Goal: Complete application form

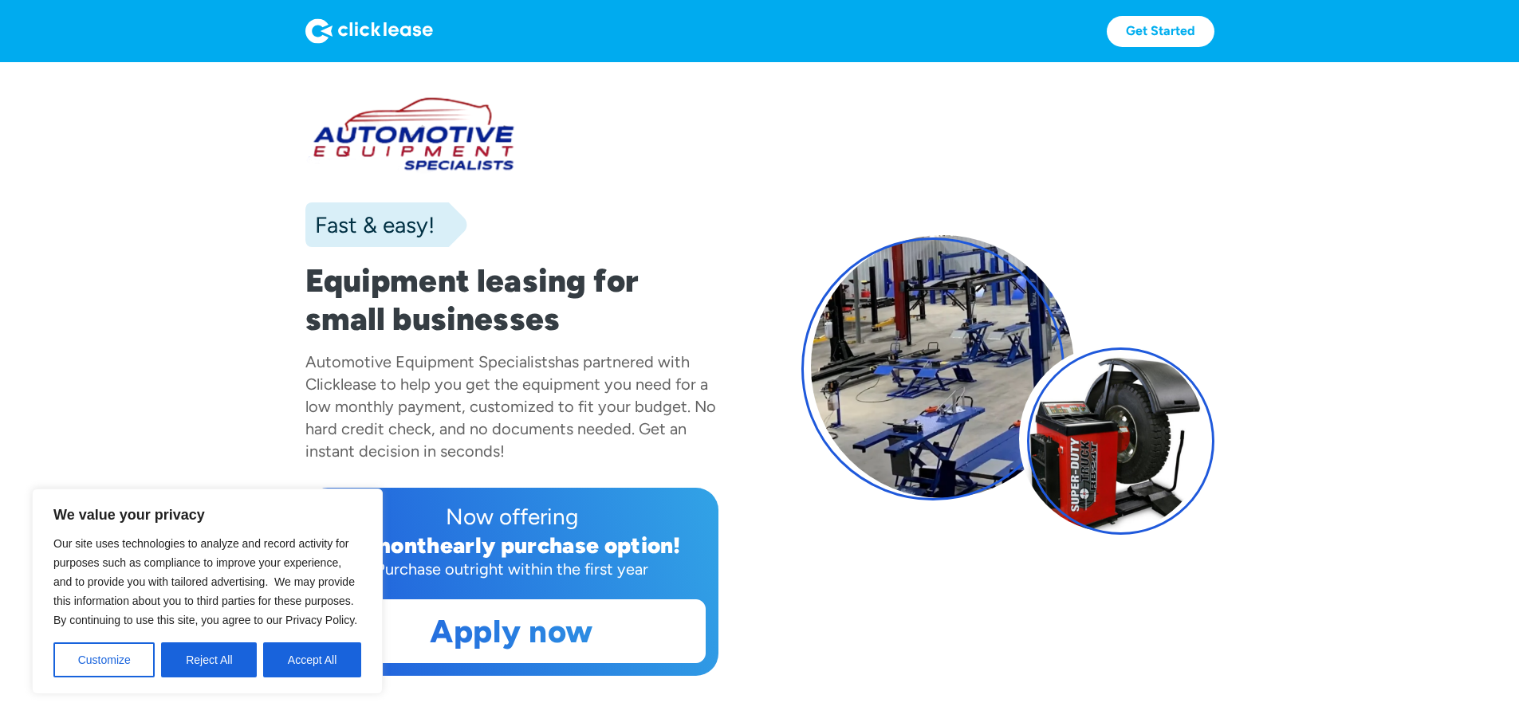
drag, startPoint x: 297, startPoint y: 663, endPoint x: 404, endPoint y: 596, distance: 126.8
click at [300, 658] on button "Accept All" at bounding box center [312, 660] width 98 height 35
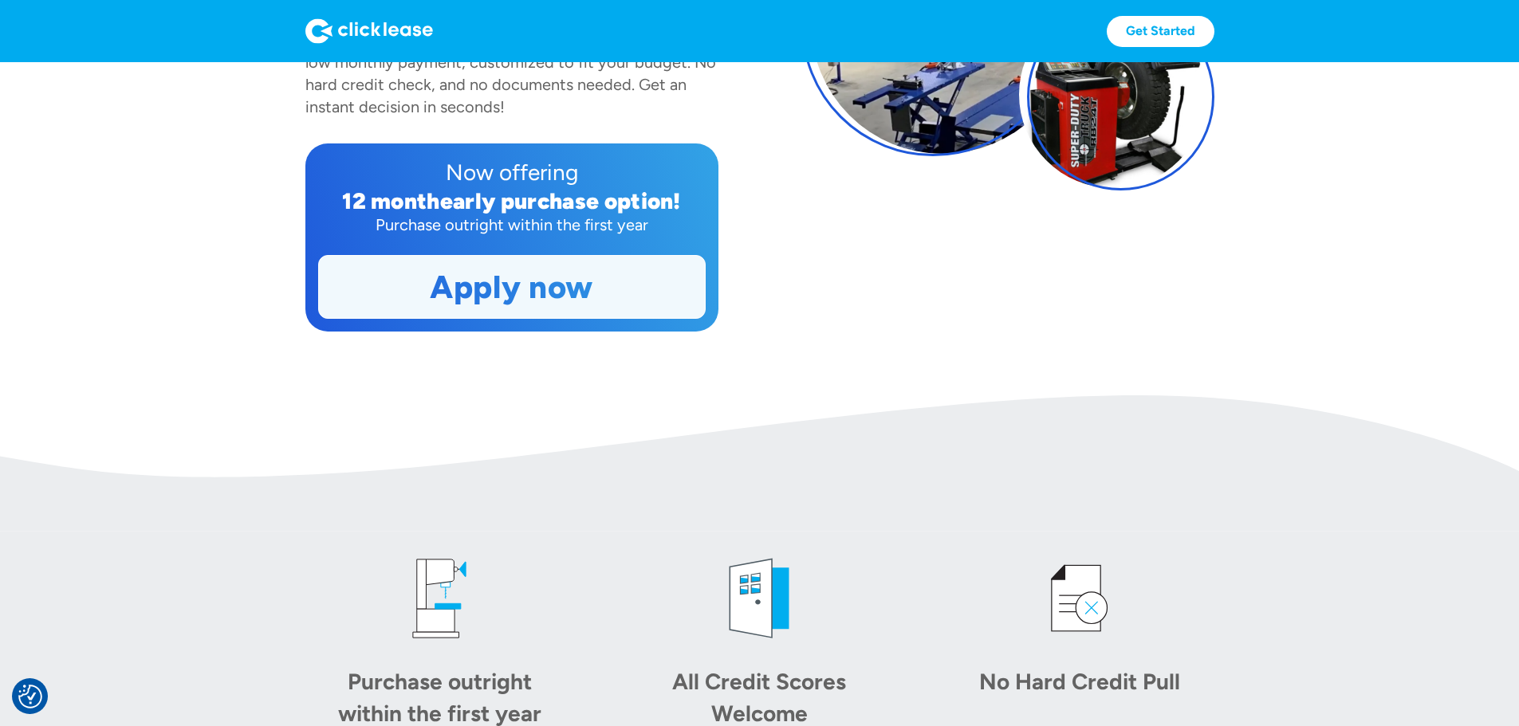
scroll to position [319, 0]
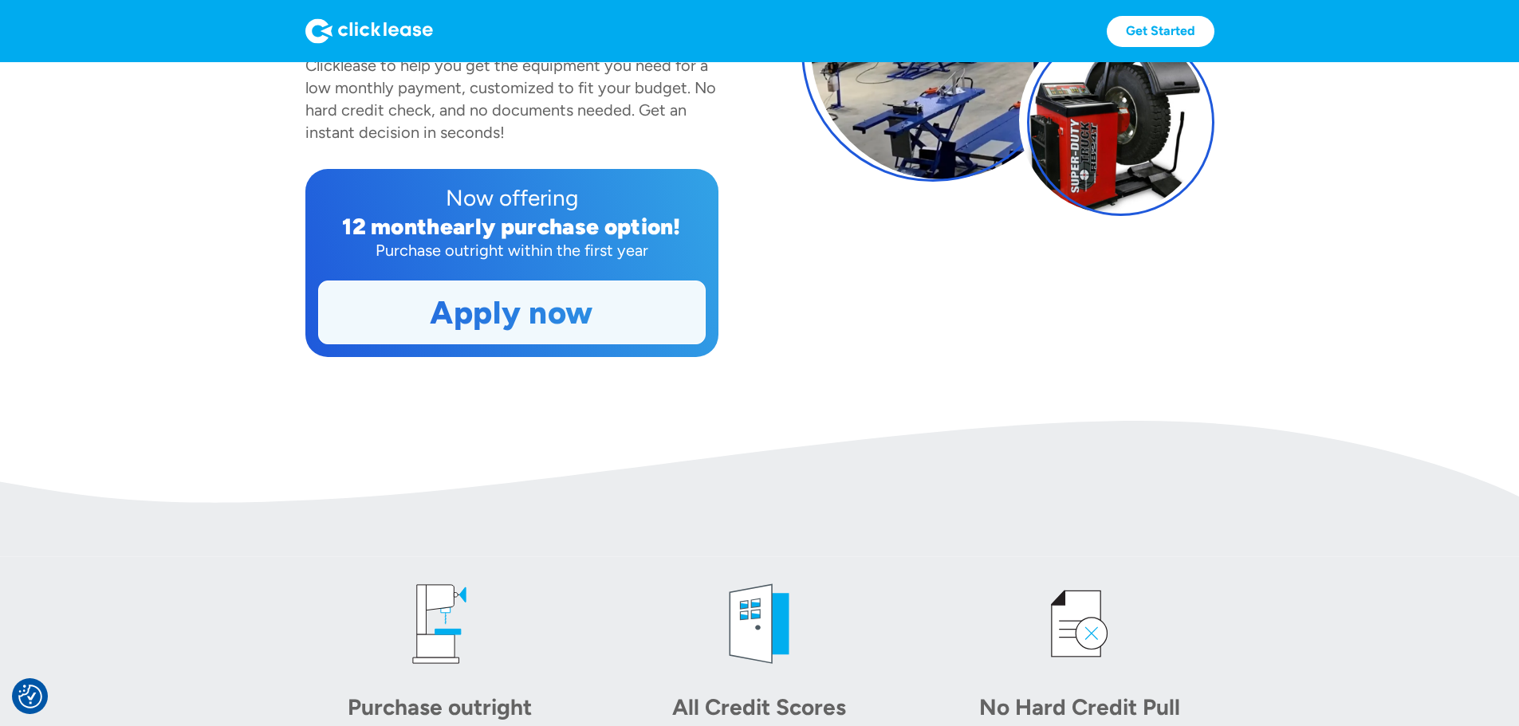
click at [475, 344] on link "Apply now" at bounding box center [512, 312] width 386 height 62
